Goal: Transaction & Acquisition: Purchase product/service

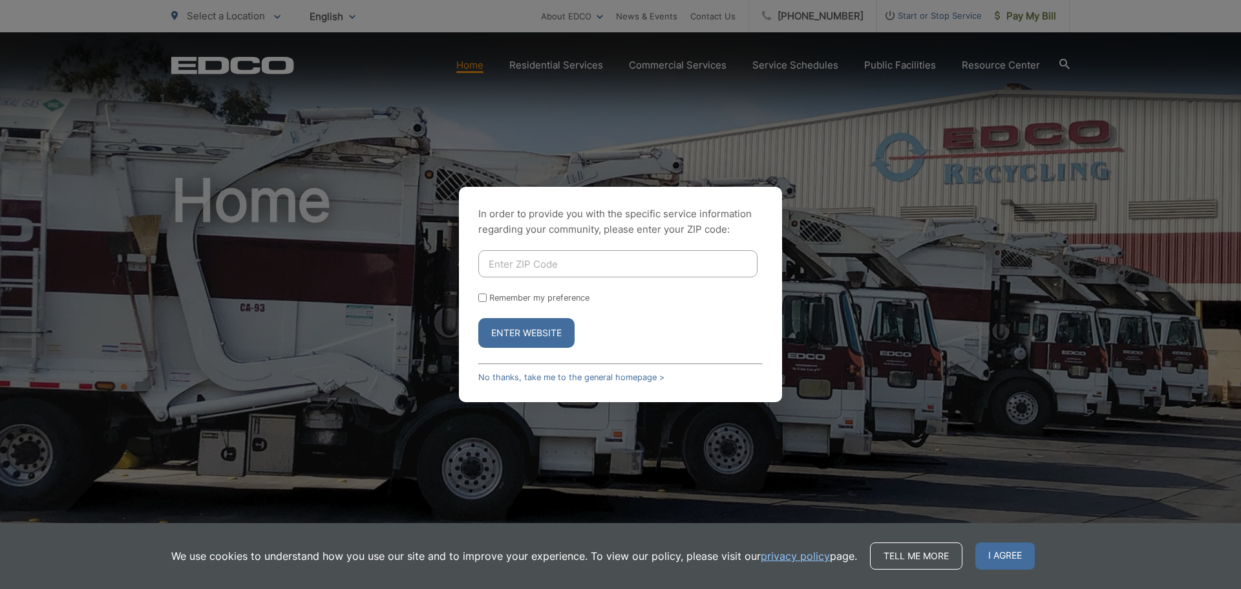
type input "92019"
click at [539, 334] on button "Enter Website" at bounding box center [526, 333] width 96 height 30
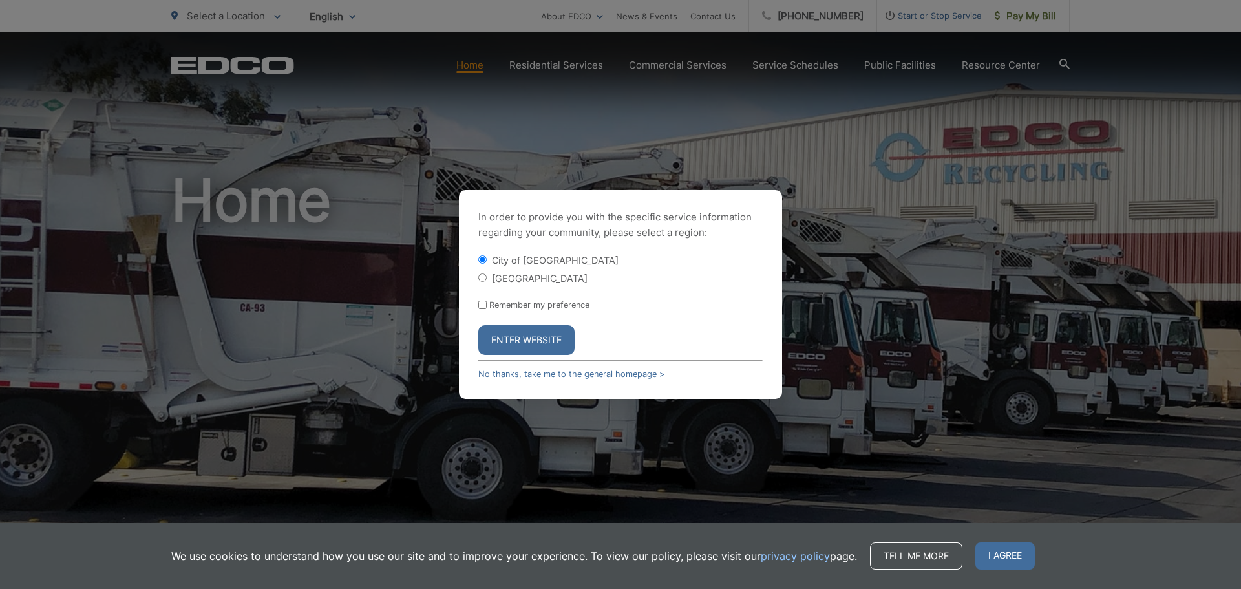
click at [514, 340] on button "Enter Website" at bounding box center [526, 340] width 96 height 30
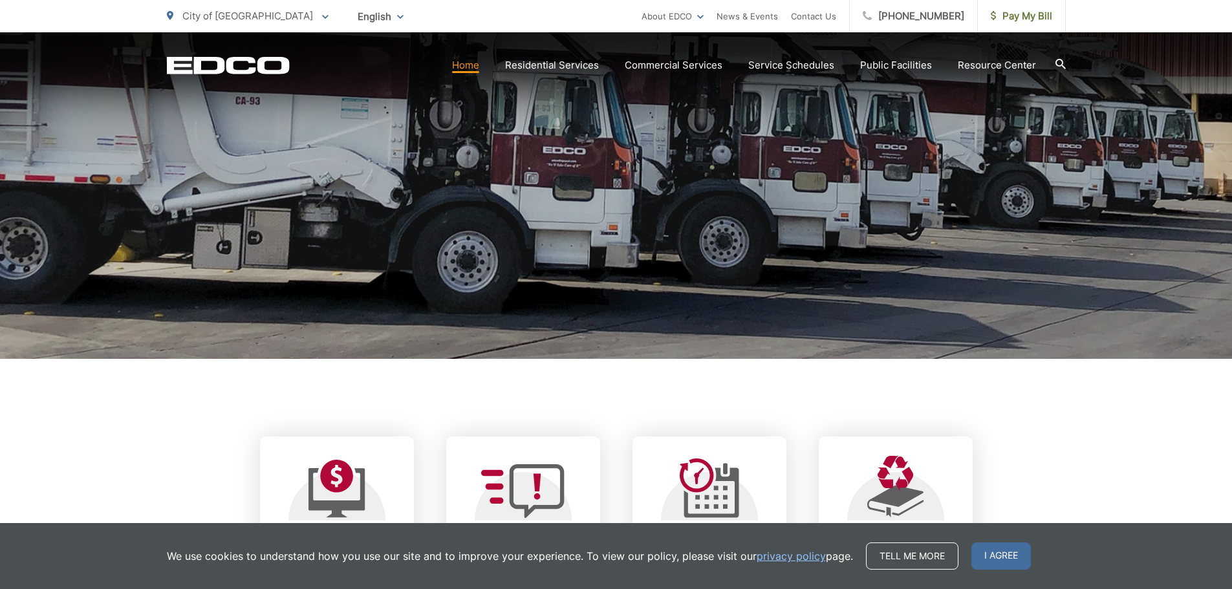
scroll to position [388, 0]
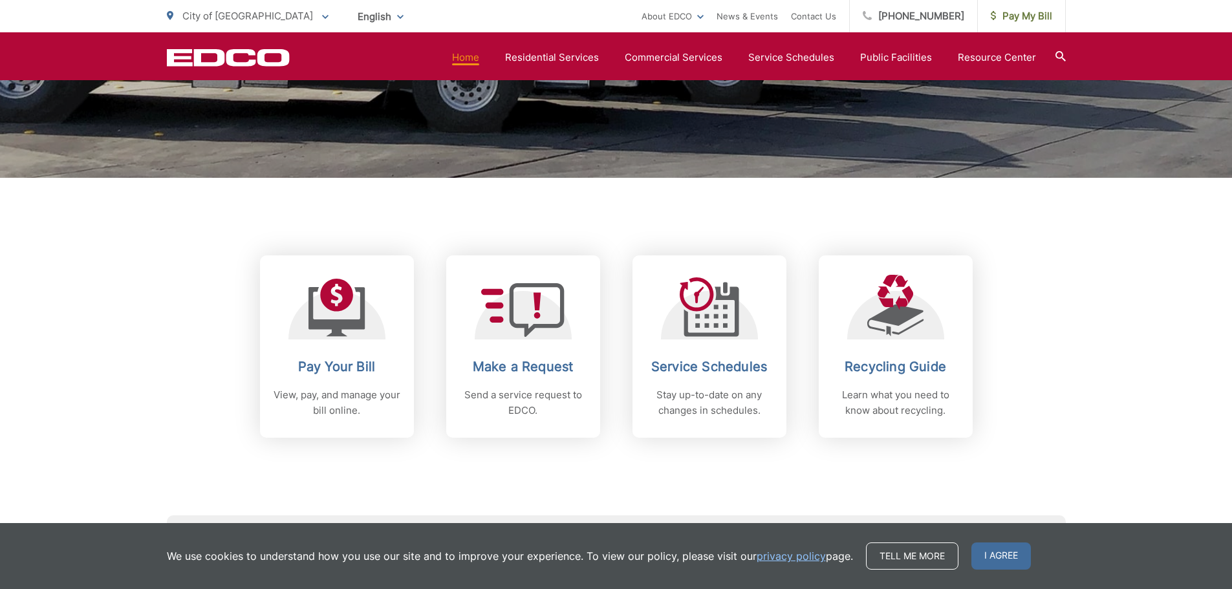
click at [352, 378] on div "Pay Your Bill View, pay, and manage your bill online." at bounding box center [337, 388] width 128 height 59
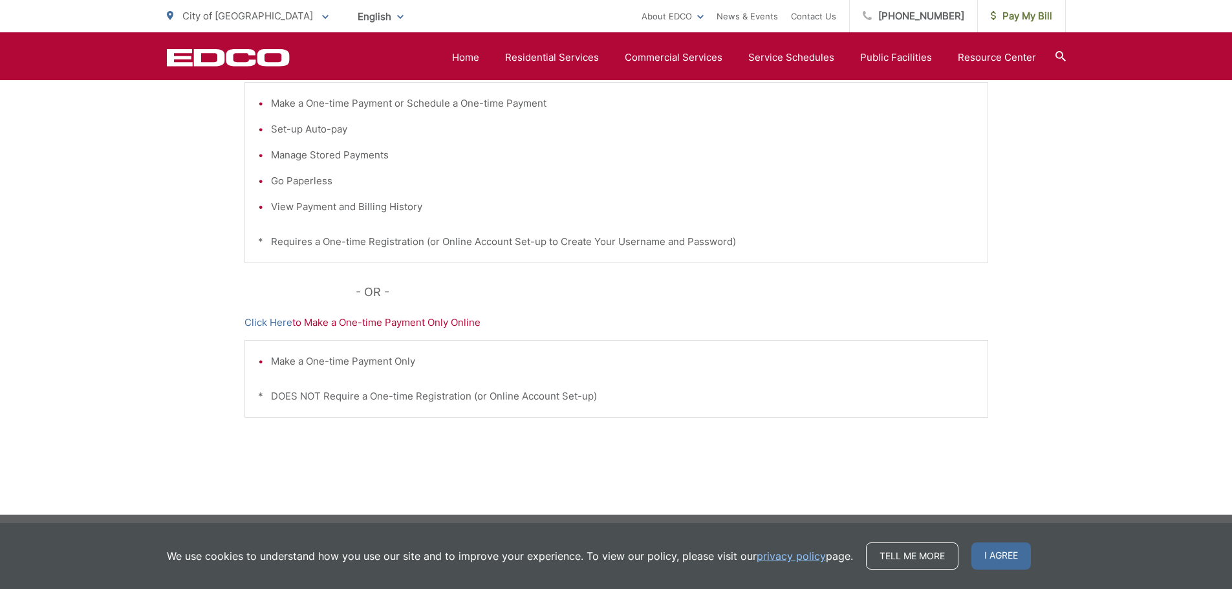
scroll to position [330, 0]
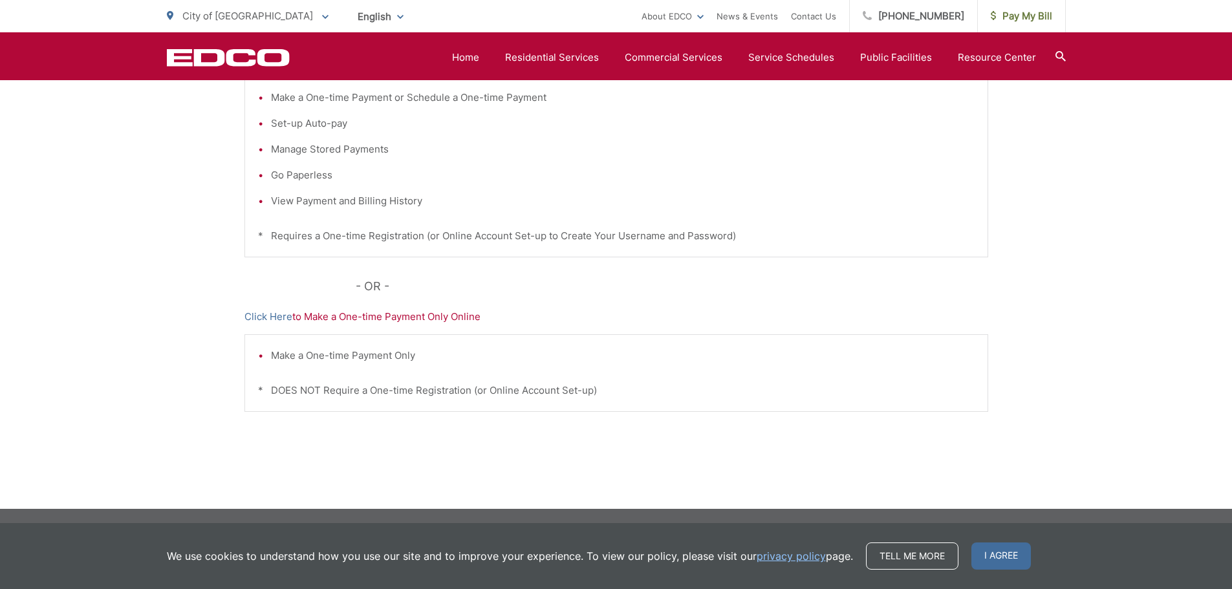
click at [270, 317] on link "Click Here" at bounding box center [268, 317] width 48 height 16
